Goal: Task Accomplishment & Management: Use online tool/utility

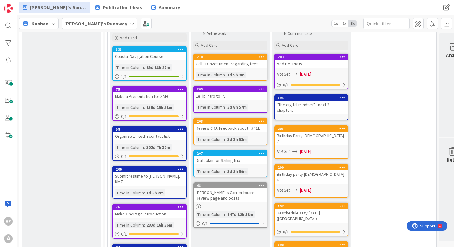
scroll to position [394, 0]
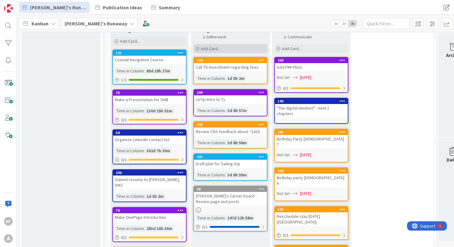
click at [216, 48] on span "Add Card..." at bounding box center [211, 49] width 20 height 6
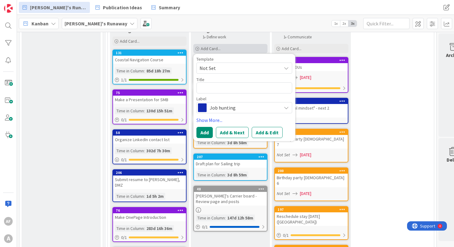
type textarea "x"
type textarea "R"
type textarea "x"
type textarea "Re"
type textarea "x"
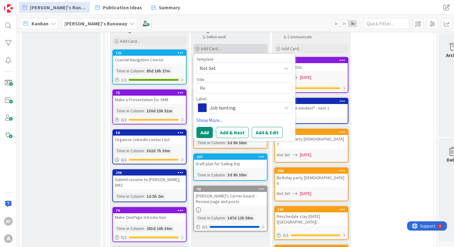
type textarea "Rev"
type textarea "x"
type textarea "Revi"
type textarea "x"
type textarea "Revie"
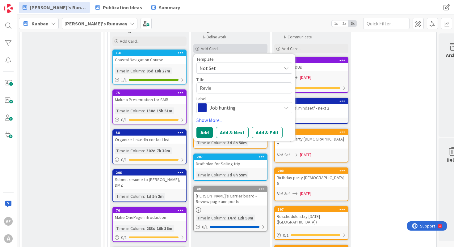
type textarea "x"
type textarea "Review"
type textarea "x"
type textarea "Review"
type textarea "x"
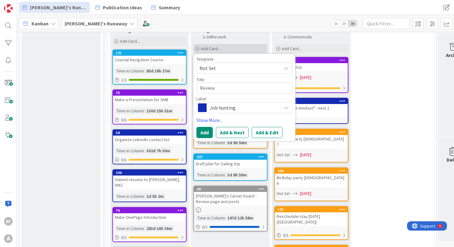
type textarea "Review a"
type textarea "x"
type textarea "Review as"
type textarea "x"
type textarea "Review ass"
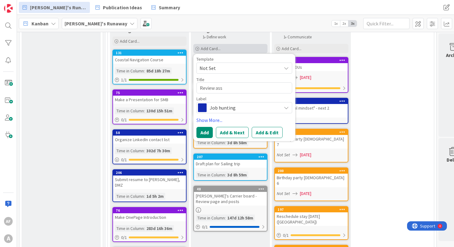
type textarea "x"
type textarea "Review asse"
type textarea "x"
type textarea "Review asses"
type textarea "x"
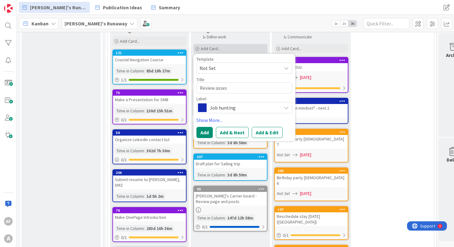
type textarea "Review assess"
type textarea "x"
type textarea "Review assesse"
type textarea "x"
type textarea "Review assess"
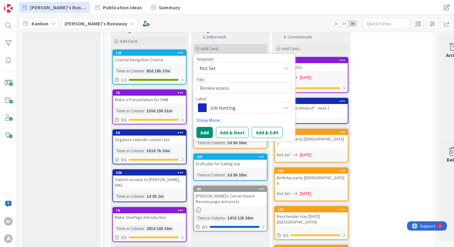
type textarea "x"
type textarea "Review assessme"
type textarea "x"
type textarea "Review assessmen"
type textarea "x"
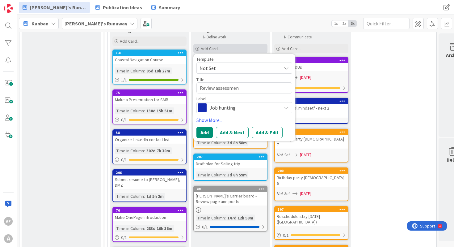
type textarea "Review assessme"
type textarea "x"
type textarea "Review assessm"
type textarea "x"
type textarea "Review assess"
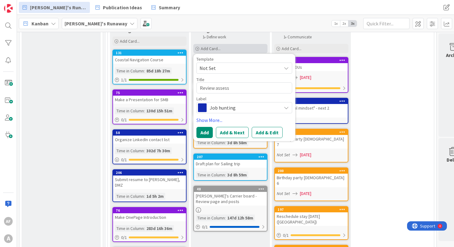
type textarea "x"
type textarea "Review asses"
type textarea "x"
type textarea "Review asse"
type textarea "x"
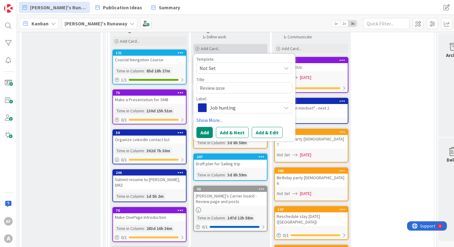
type textarea "Review ass"
type textarea "x"
type textarea "Review as"
type textarea "x"
type textarea "Review a"
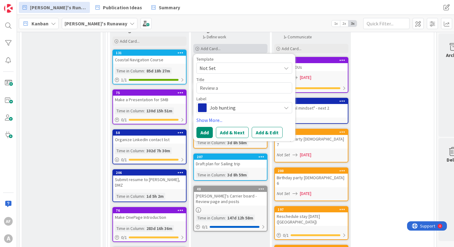
type textarea "x"
type textarea "Review"
type textarea "x"
type textarea "Review C"
type textarea "x"
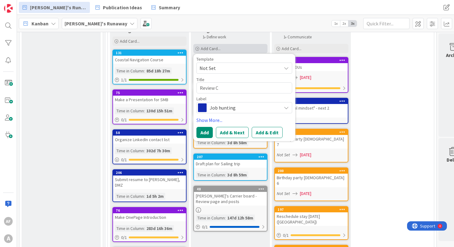
type textarea "Review CR"
type textarea "x"
type textarea "Review CRA"
type textarea "x"
type textarea "Review CRA"
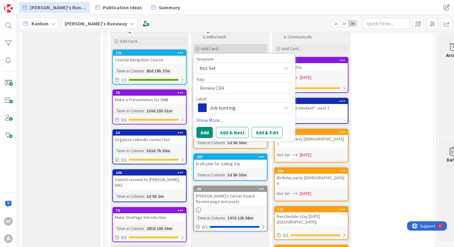
type textarea "x"
type textarea "Review CRA a"
type textarea "x"
type textarea "Review CRA as"
type textarea "x"
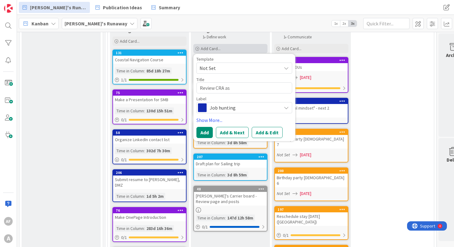
type textarea "Review CRA ass"
type textarea "x"
type textarea "Review CRA asse"
type textarea "x"
type textarea "Review CRA asses"
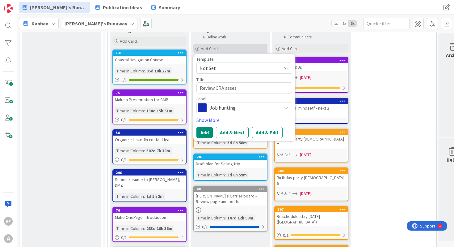
type textarea "x"
type textarea "Review CRA assess"
type textarea "x"
type textarea "Review CRA assessm"
type textarea "x"
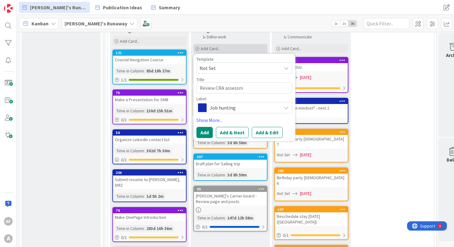
type textarea "Review CRA assessme"
type textarea "x"
type textarea "Review CRA assessmen"
type textarea "x"
type textarea "Review CRA assessment"
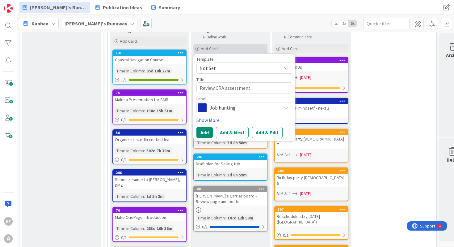
type textarea "x"
type textarea "Review CRA assessment"
type textarea "x"
type textarea "Review CRA assessment l"
type textarea "x"
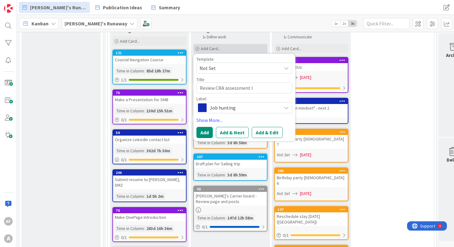
type textarea "Review CRA assessment le"
type textarea "x"
type textarea "Review CRA assessment let"
type textarea "x"
type textarea "Review CRA assessment lett"
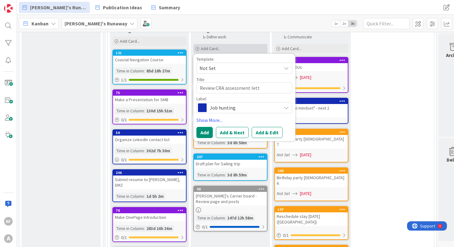
type textarea "x"
type textarea "Review CRA assessment lette"
type textarea "x"
type textarea "Review CRA assessment letter"
click at [232, 108] on span "Job hunting" at bounding box center [244, 107] width 69 height 9
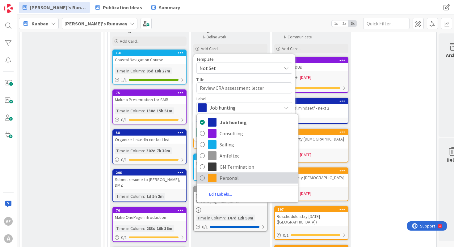
click at [234, 179] on span "Personal" at bounding box center [257, 177] width 75 height 9
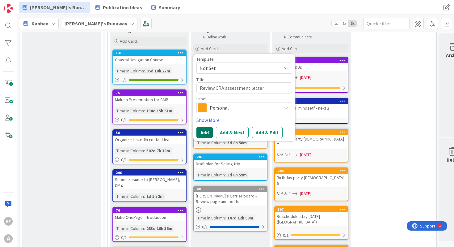
click at [205, 132] on button "Add" at bounding box center [205, 132] width 16 height 11
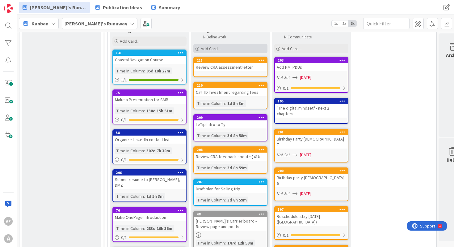
click at [211, 47] on span "Add Card..." at bounding box center [211, 49] width 20 height 6
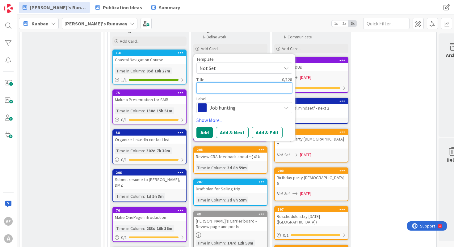
type textarea "x"
type textarea "R"
type textarea "x"
type textarea "Re"
type textarea "x"
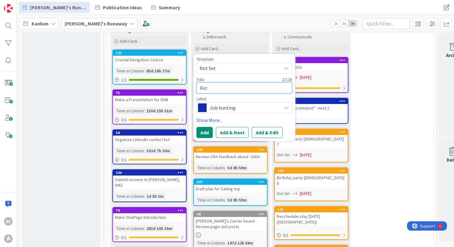
type textarea "Retu"
type textarea "x"
type textarea "Retur"
type textarea "x"
type textarea "Return"
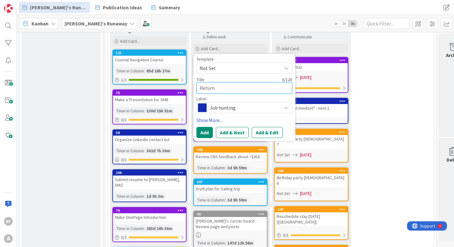
type textarea "x"
type textarea "Return"
type textarea "x"
type textarea "Return A"
type textarea "x"
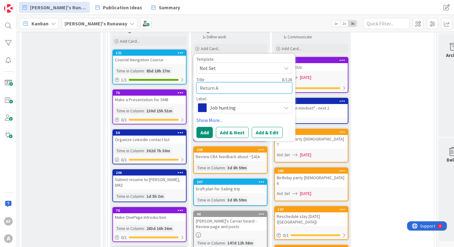
type textarea "Return Au"
type textarea "x"
type textarea "Return Aud"
type textarea "x"
type textarea "Return Au"
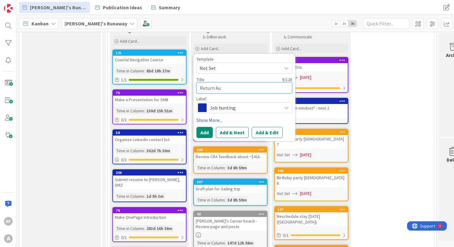
type textarea "x"
type textarea "Return A"
type textarea "x"
type textarea "Return"
type textarea "x"
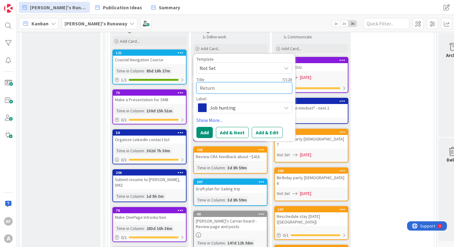
type textarea "Return 2"
type textarea "x"
type textarea "Return 2"
type textarea "x"
type textarea "Return 2 au"
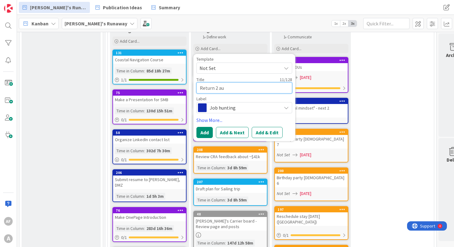
type textarea "x"
type textarea "Return 2 aud"
type textarea "x"
type textarea "Return 2 audi"
type textarea "x"
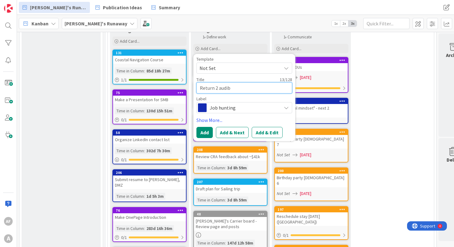
type textarea "Return 2 audibl"
type textarea "x"
type textarea "Return 2 audible"
type textarea "x"
type textarea "Return 2 audible"
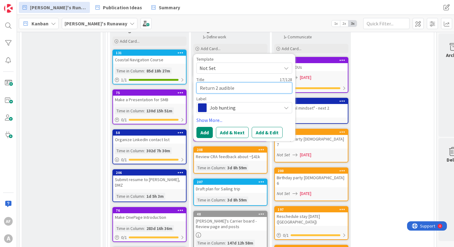
type textarea "x"
type textarea "Return 2 audible b"
type textarea "x"
type textarea "Return 2 audible bo"
type textarea "x"
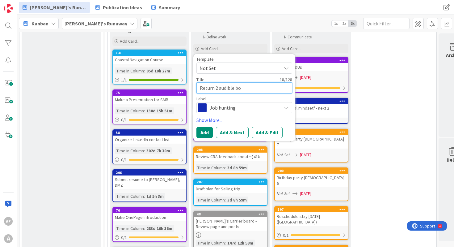
type textarea "Return 2 audible boo"
type textarea "x"
type textarea "Return 2 audible books"
type textarea "x"
type textarea "Return 2 audible books"
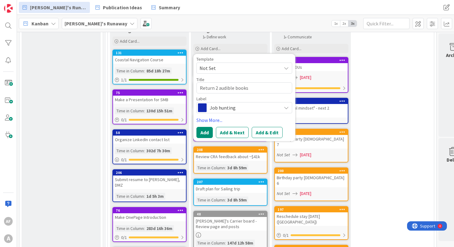
click at [232, 111] on span "Job hunting" at bounding box center [244, 107] width 69 height 9
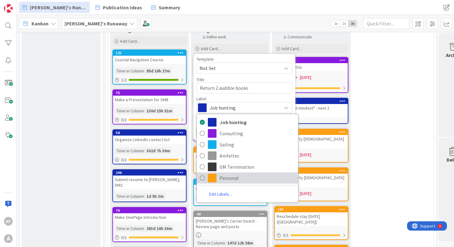
click at [236, 174] on span "Personal" at bounding box center [257, 177] width 75 height 9
type textarea "x"
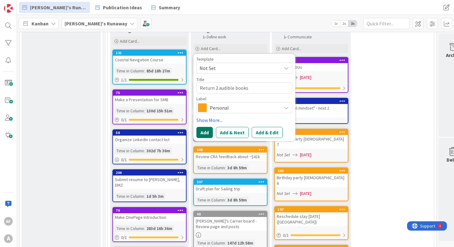
click at [205, 133] on button "Add" at bounding box center [205, 132] width 16 height 11
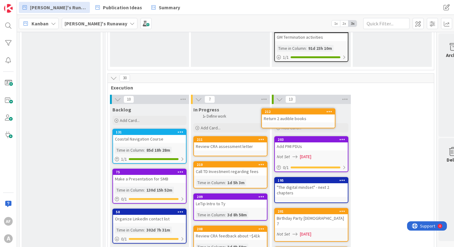
scroll to position [299, 0]
